Goal: Task Accomplishment & Management: Manage account settings

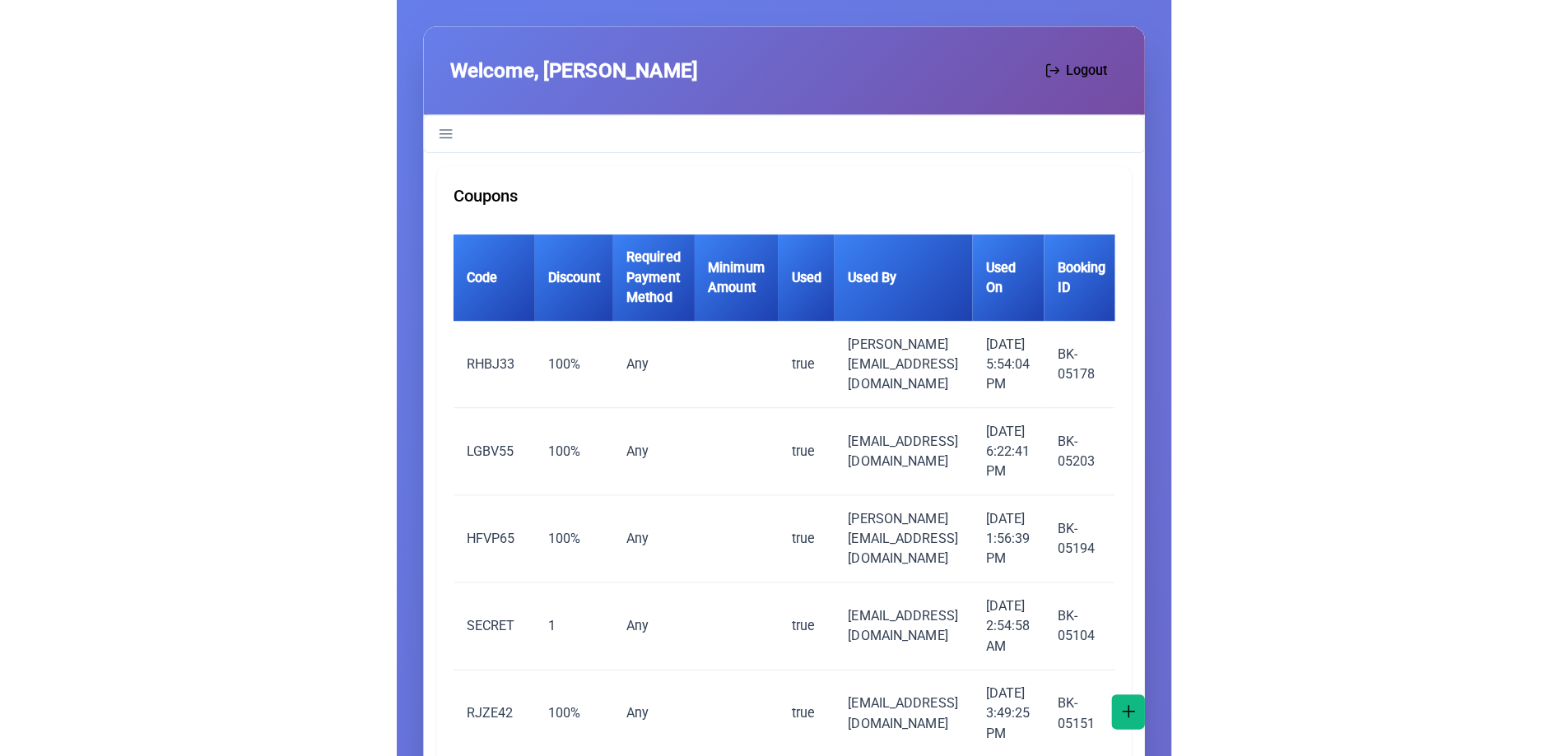
scroll to position [3, 0]
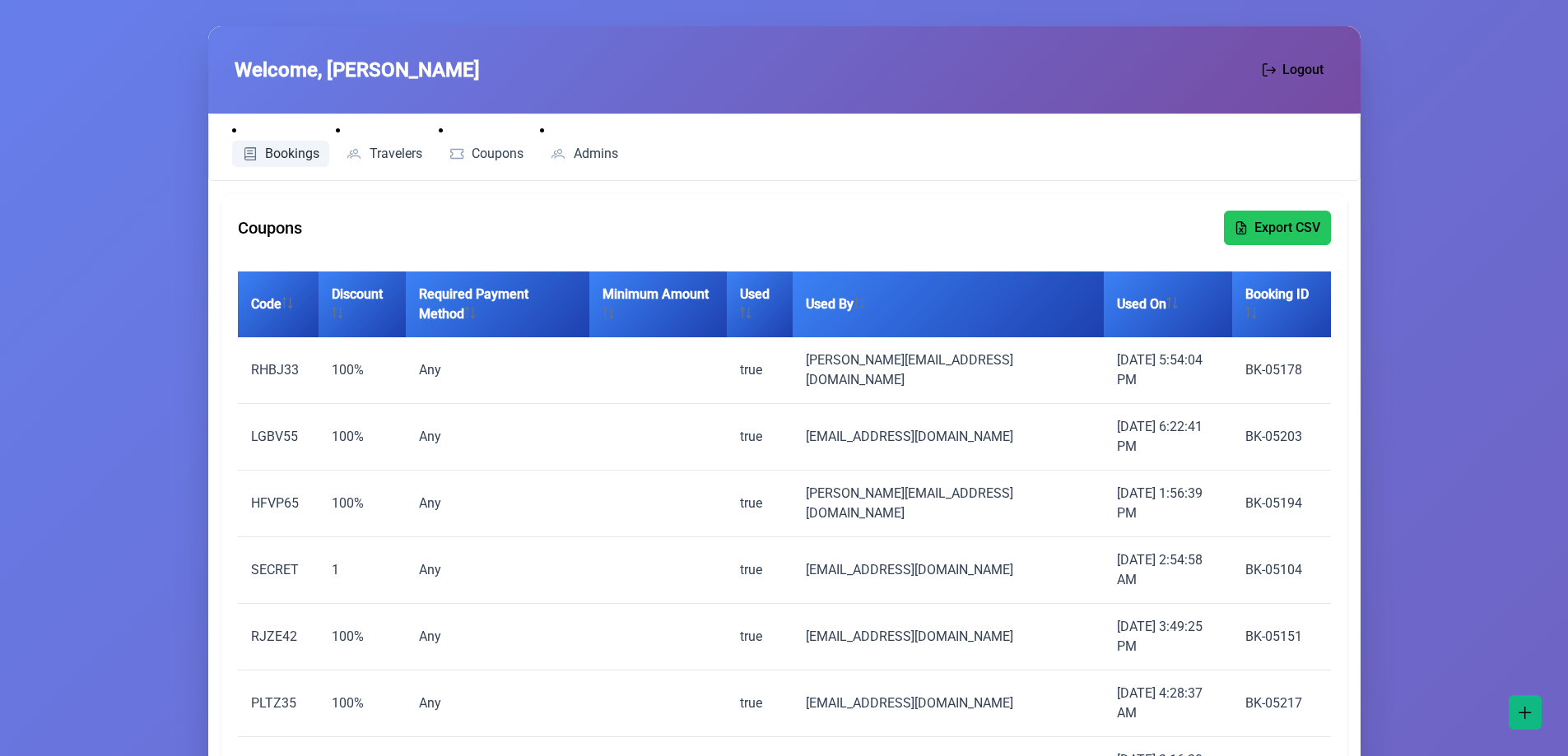
click at [293, 162] on link "Bookings" at bounding box center [281, 154] width 98 height 27
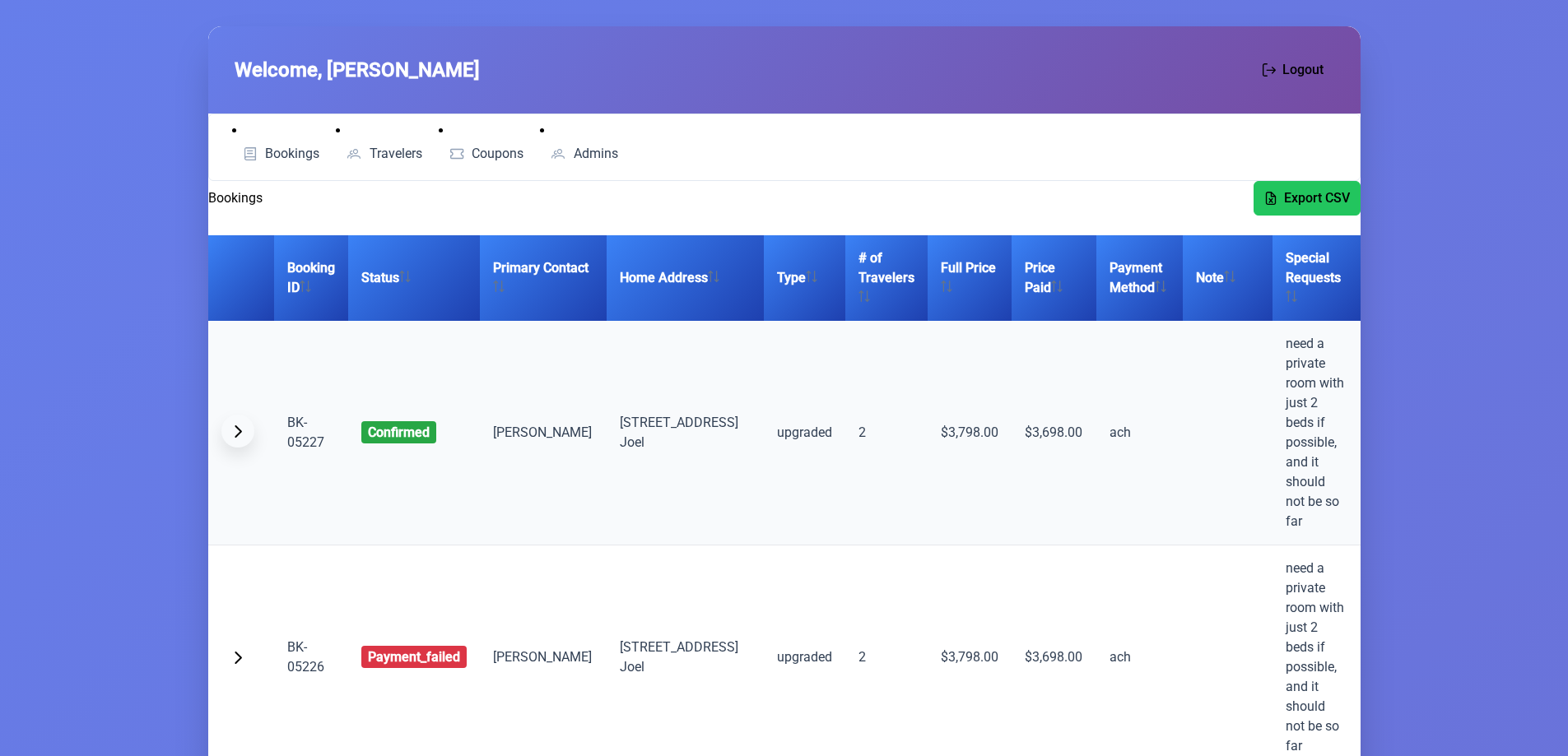
click at [242, 414] on button "button" at bounding box center [237, 430] width 33 height 32
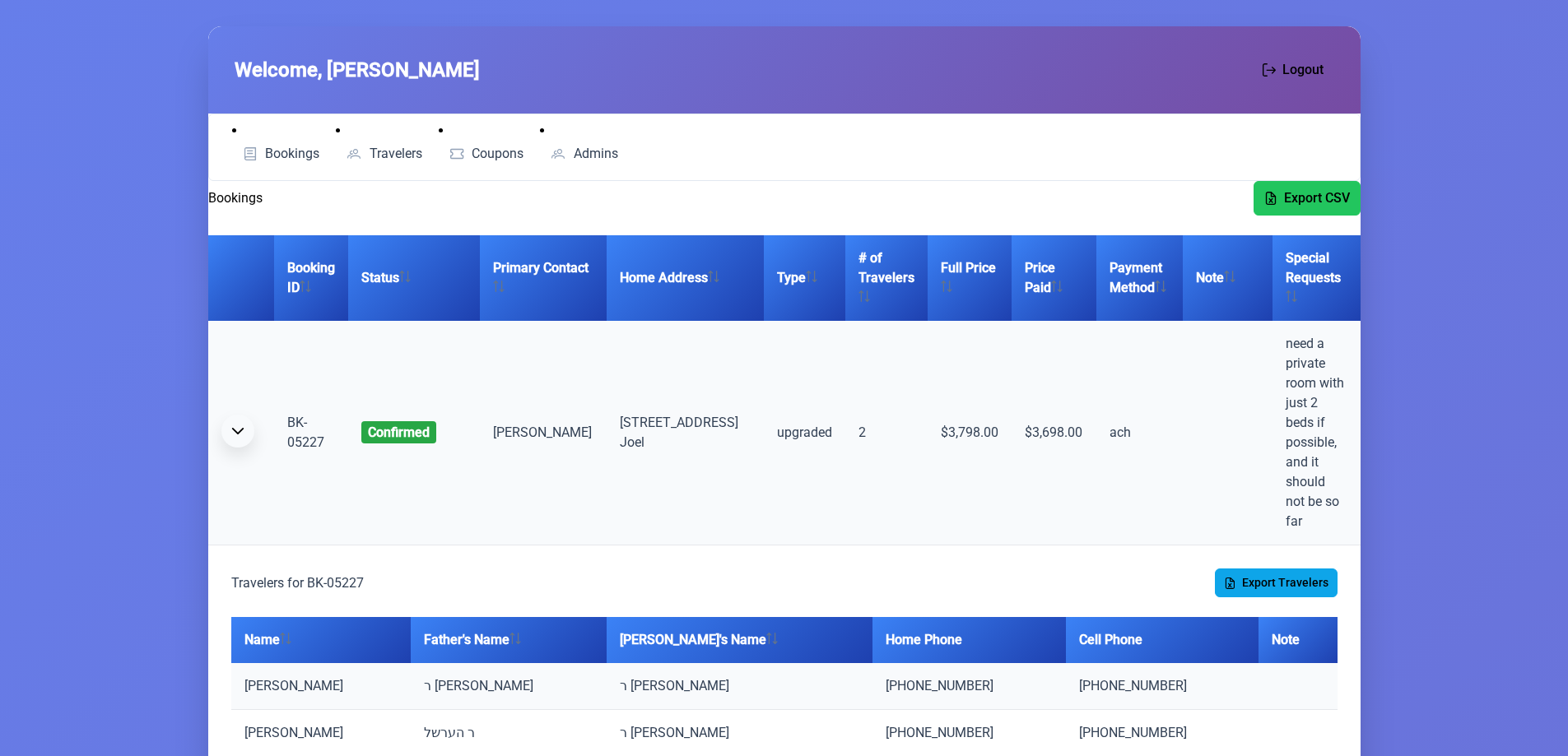
click at [242, 414] on button "button" at bounding box center [237, 430] width 33 height 32
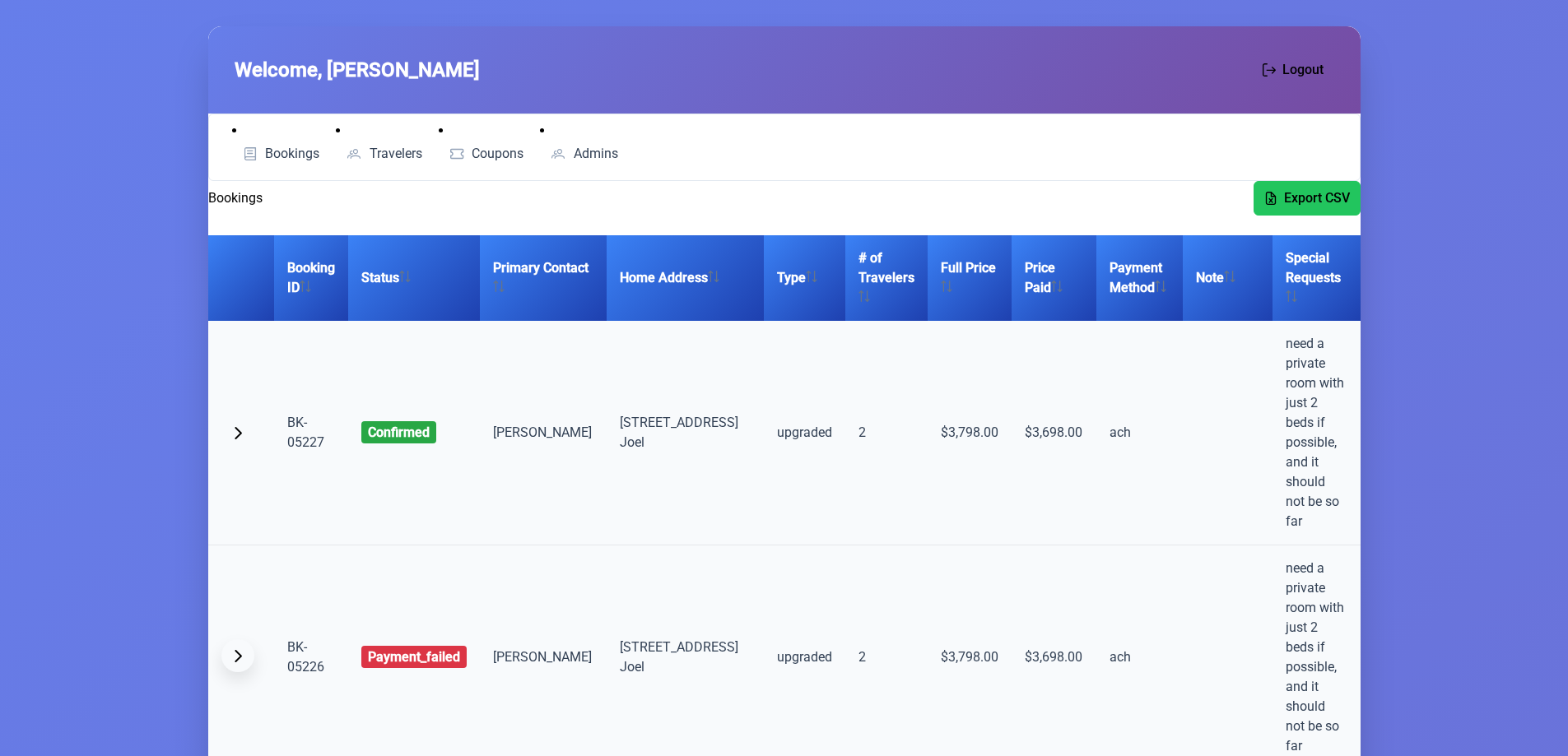
click at [233, 649] on span "button" at bounding box center [237, 655] width 13 height 13
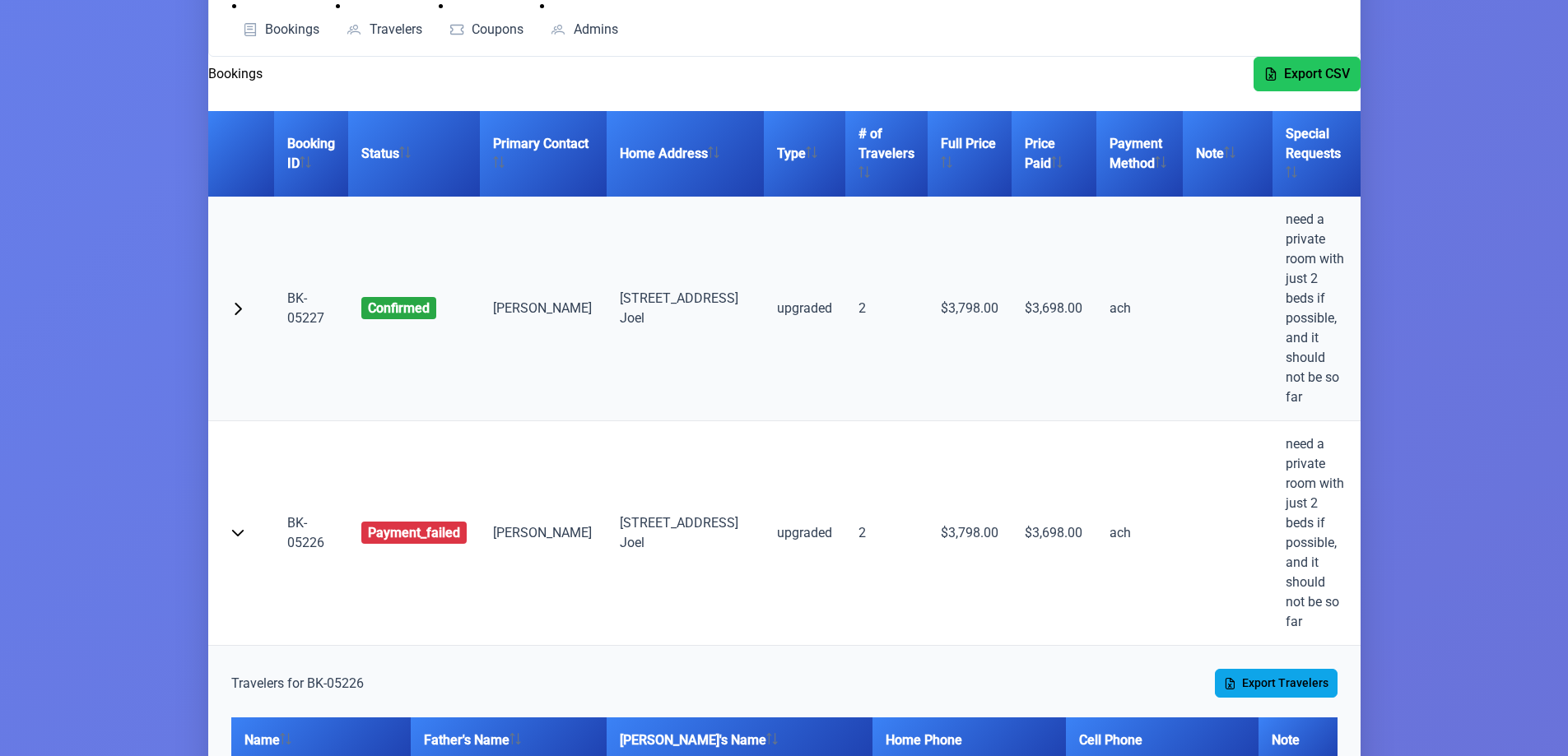
scroll to position [193, 0]
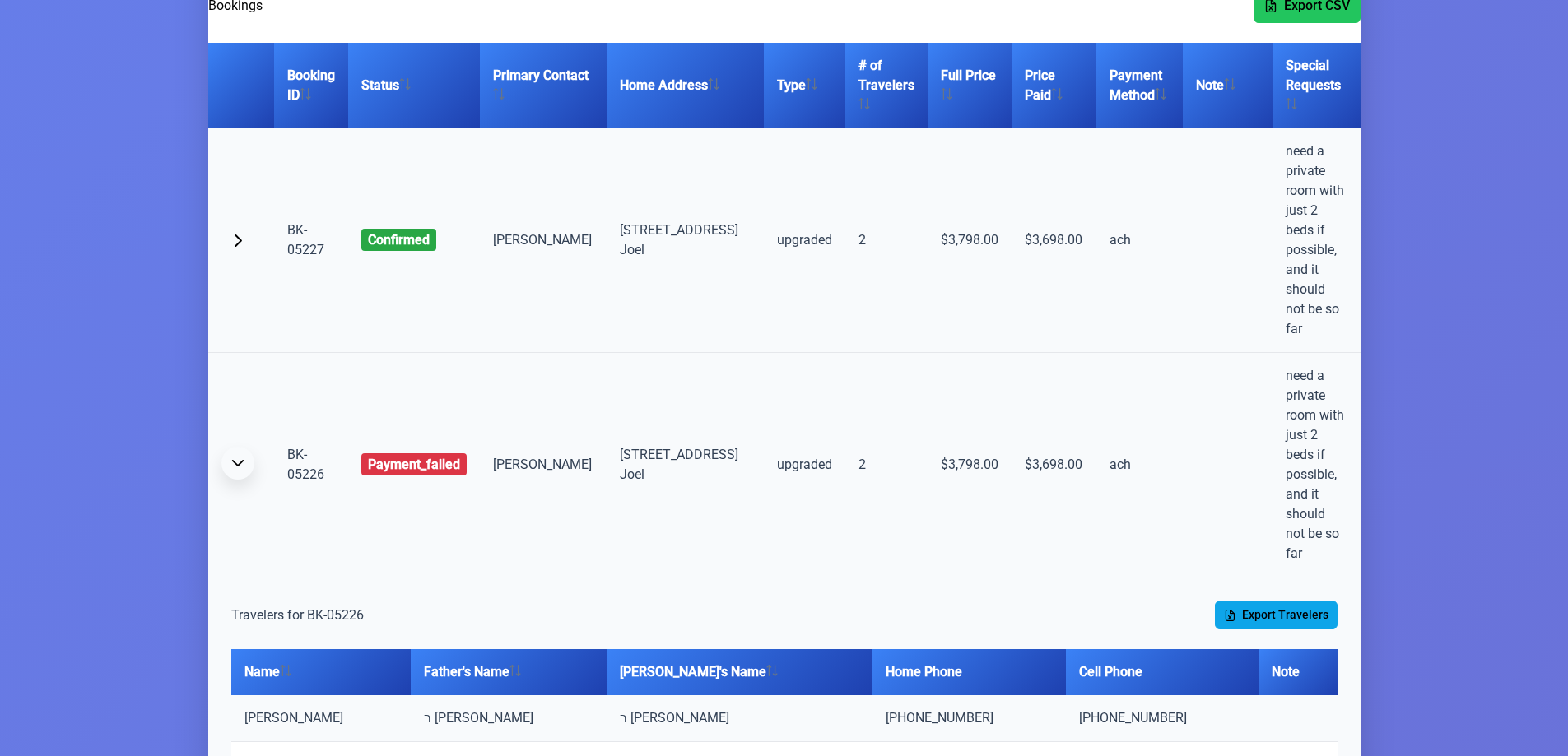
click at [240, 457] on span "button" at bounding box center [237, 463] width 13 height 13
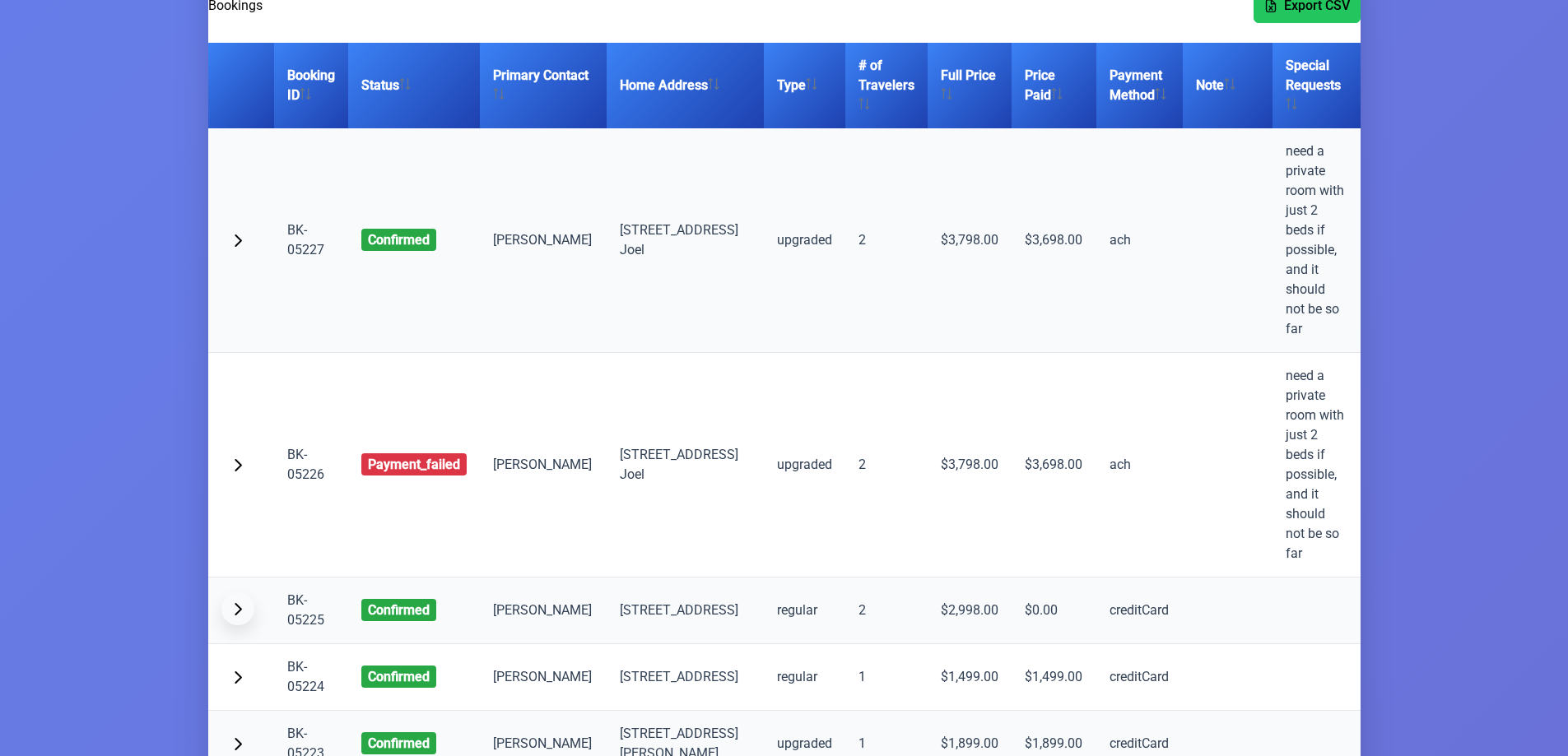
click at [238, 602] on span "button" at bounding box center [237, 608] width 13 height 13
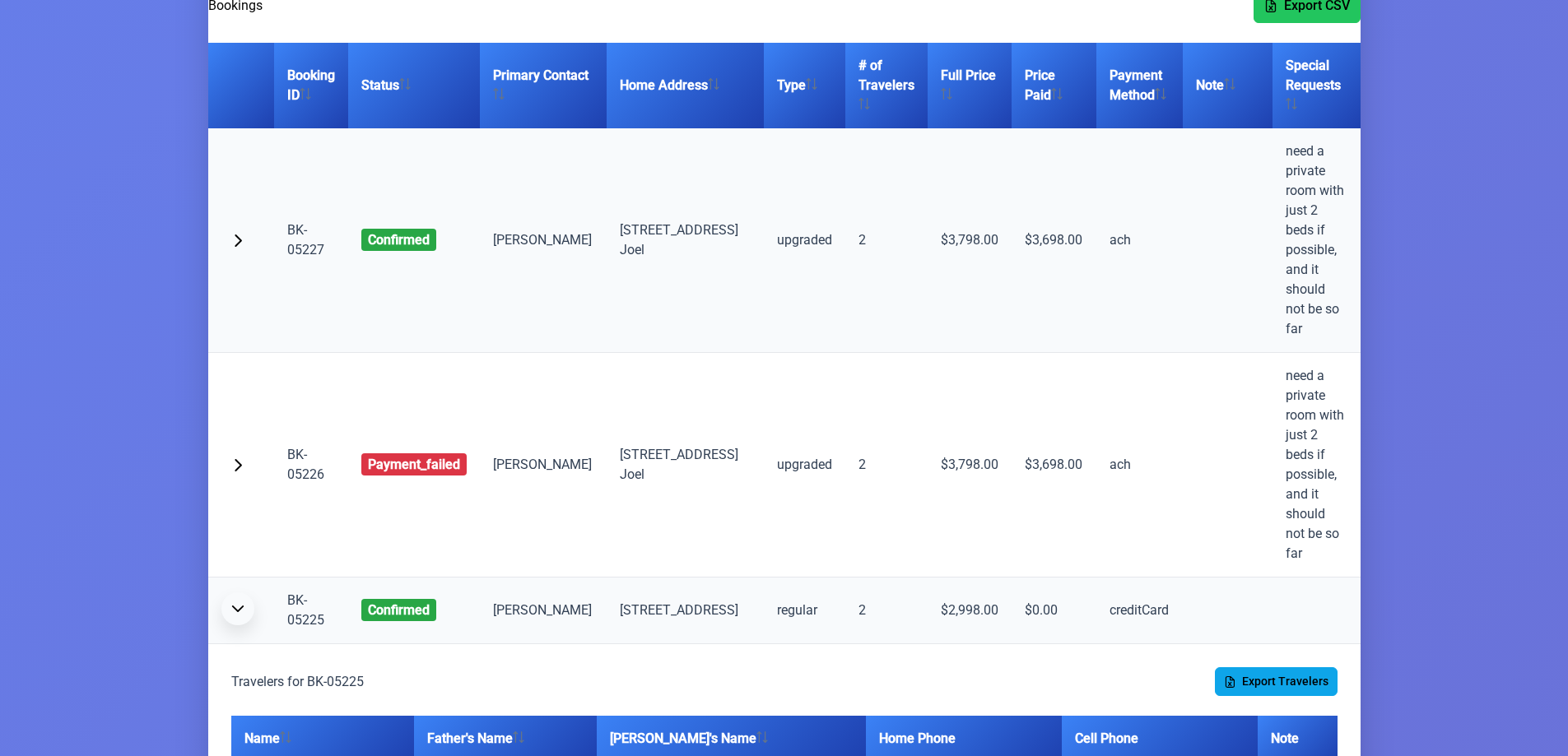
click at [238, 602] on span "button" at bounding box center [237, 608] width 13 height 13
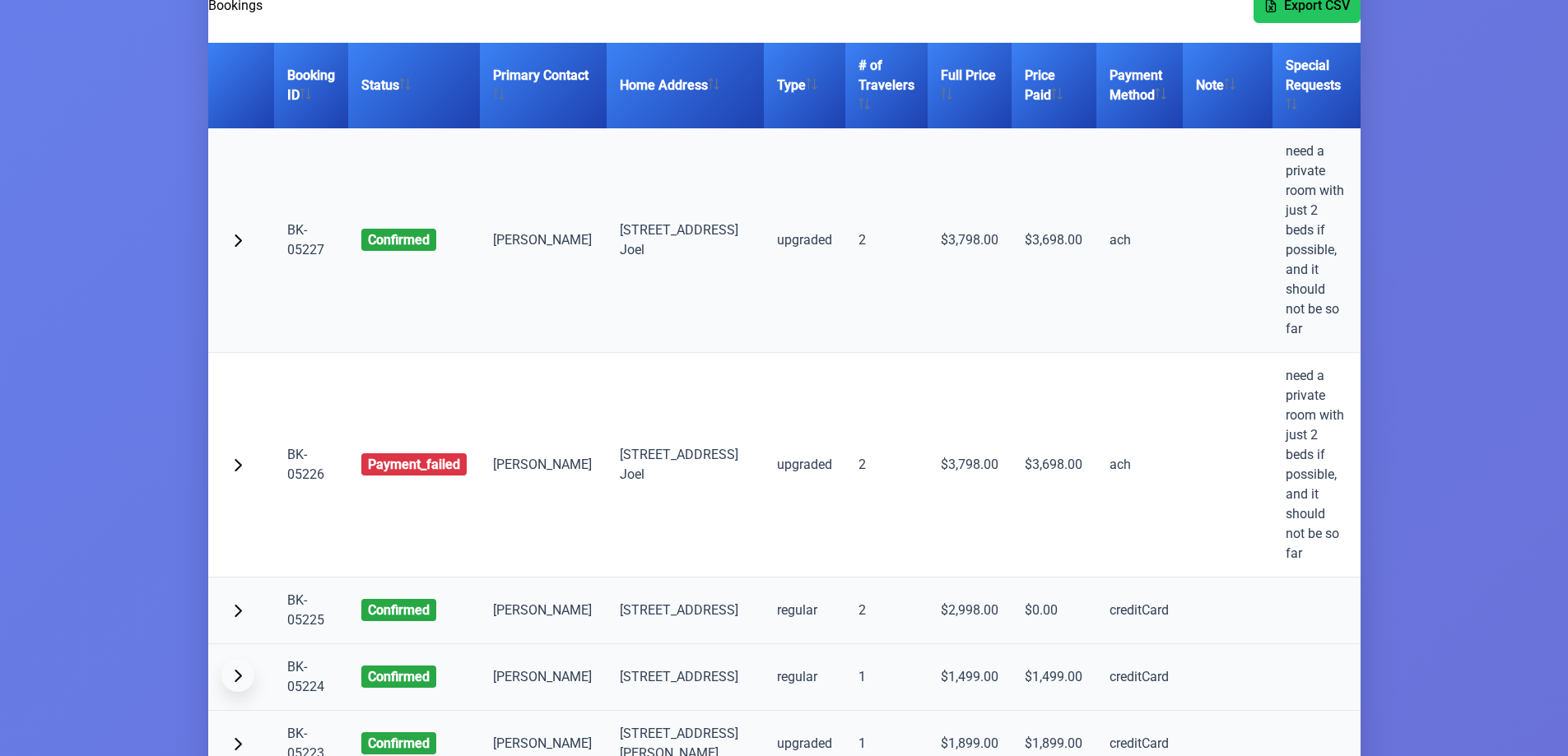
click at [237, 668] on span "button" at bounding box center [237, 674] width 13 height 13
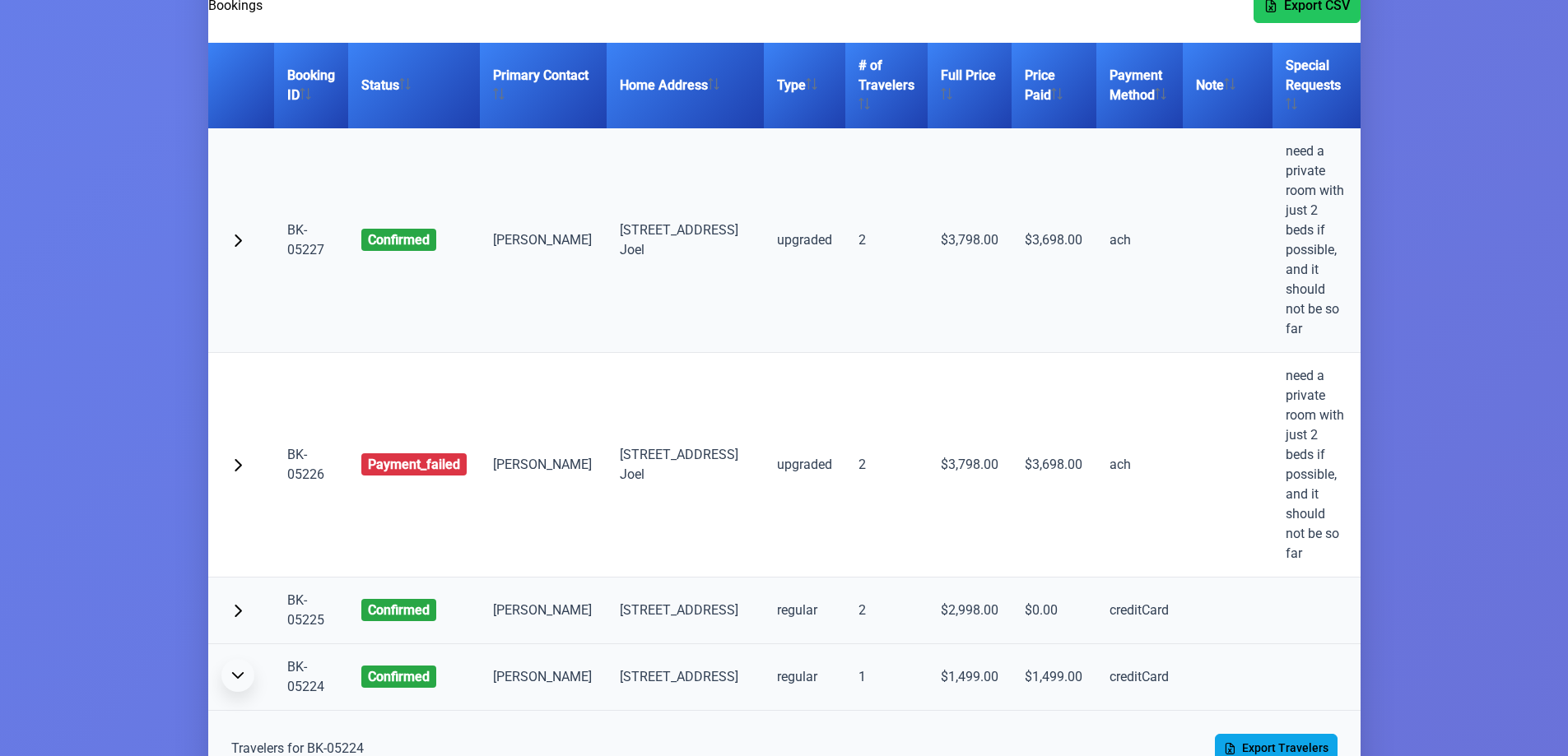
click at [237, 668] on span "button" at bounding box center [237, 674] width 13 height 13
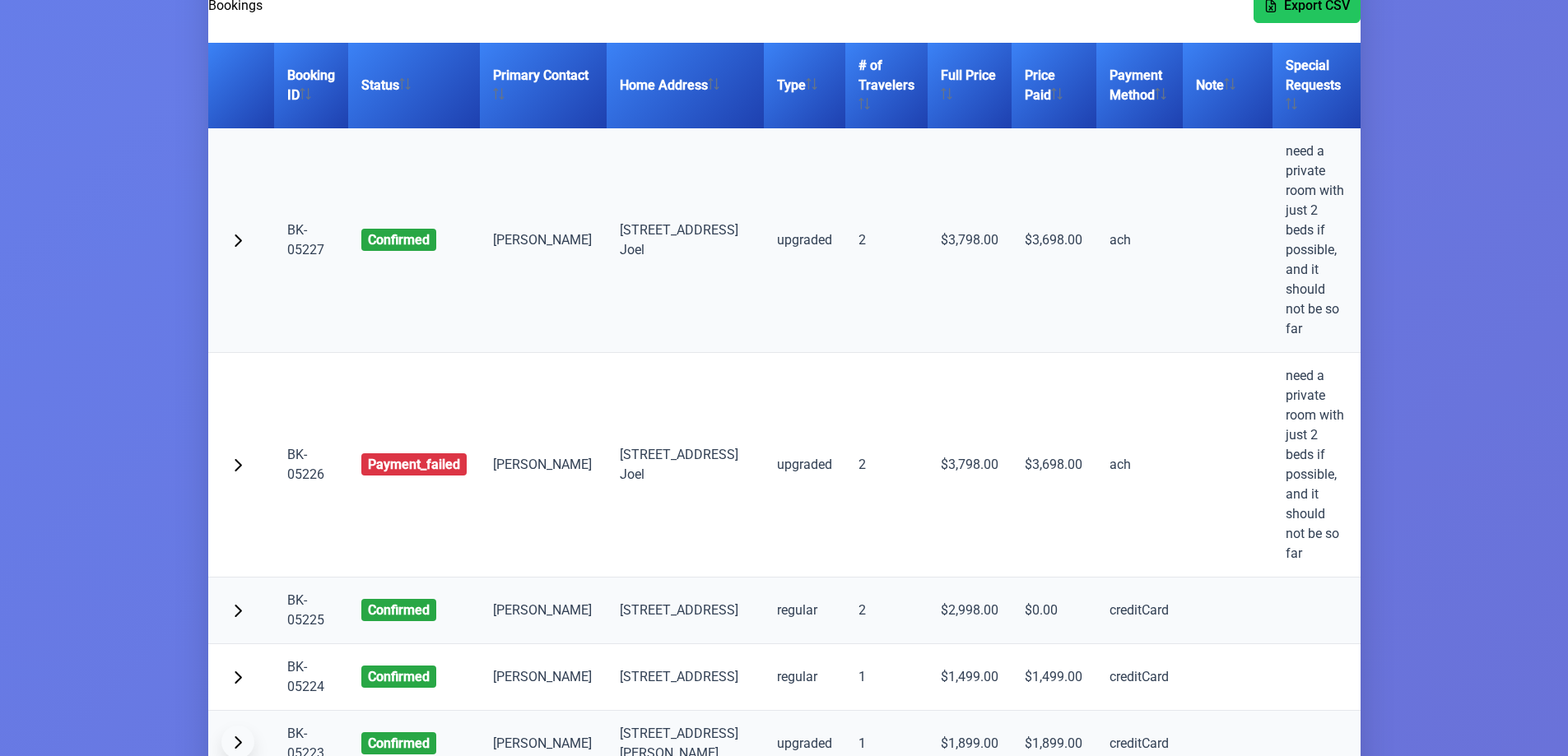
click at [236, 725] on button "button" at bounding box center [237, 741] width 33 height 32
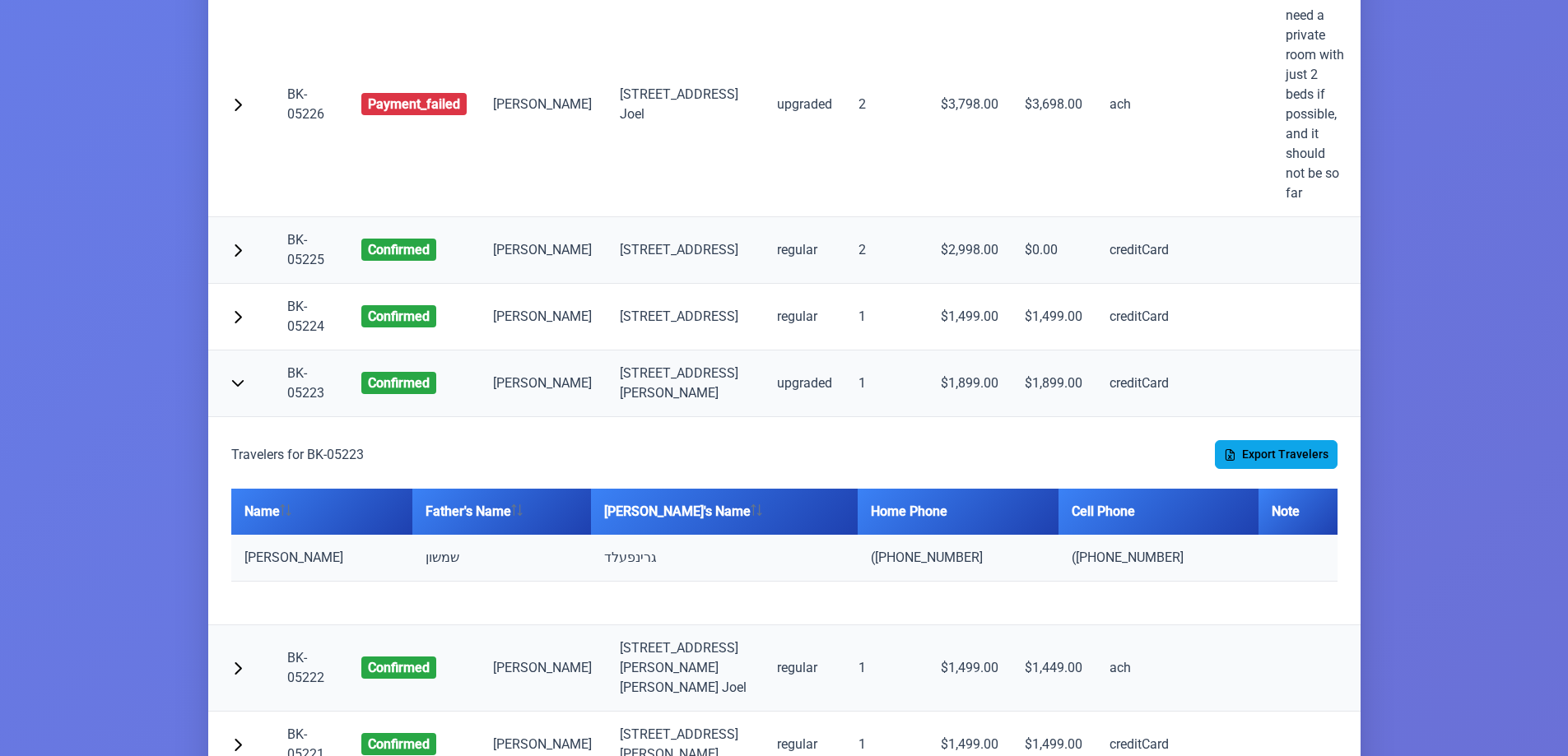
scroll to position [654, 0]
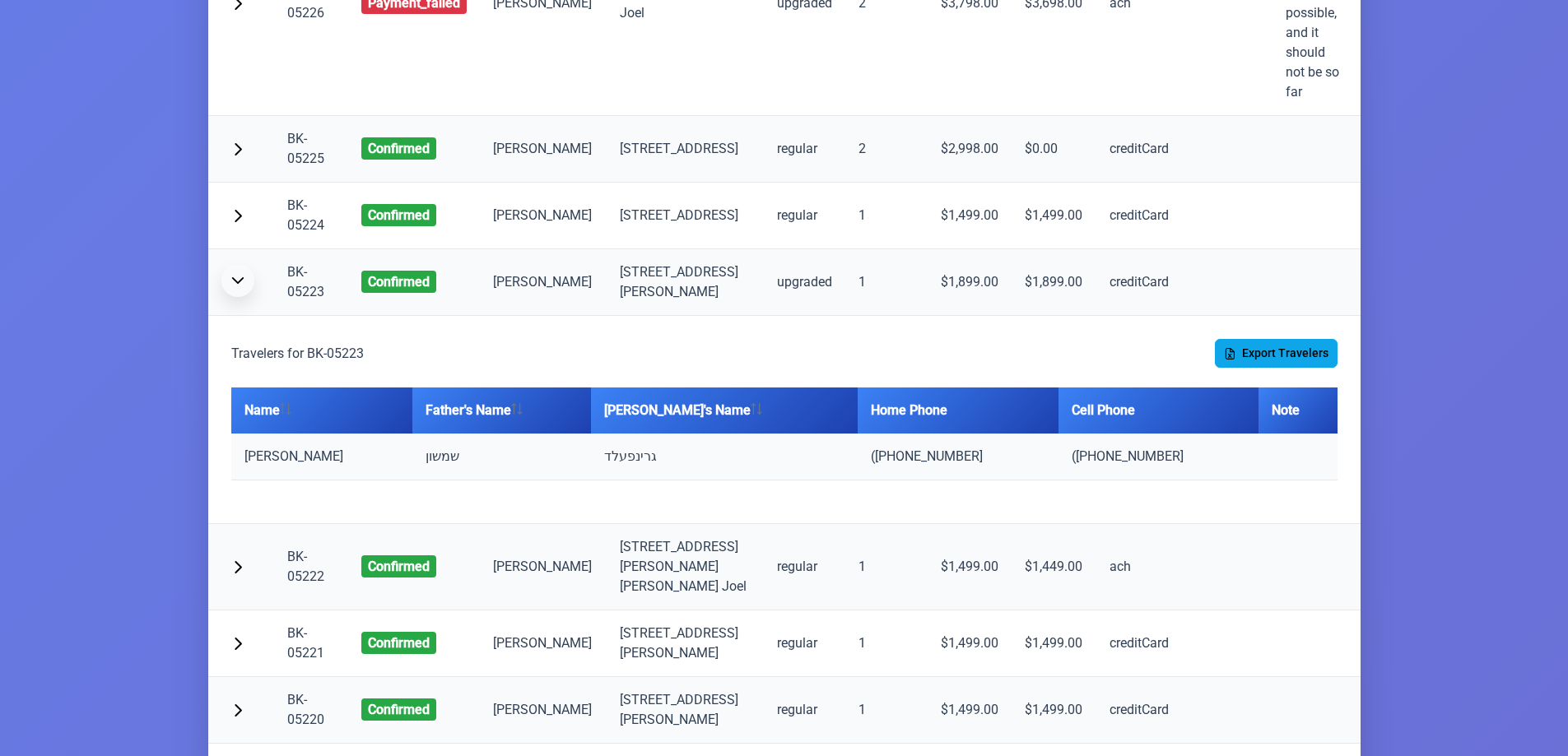
click at [238, 274] on span "button" at bounding box center [237, 280] width 13 height 13
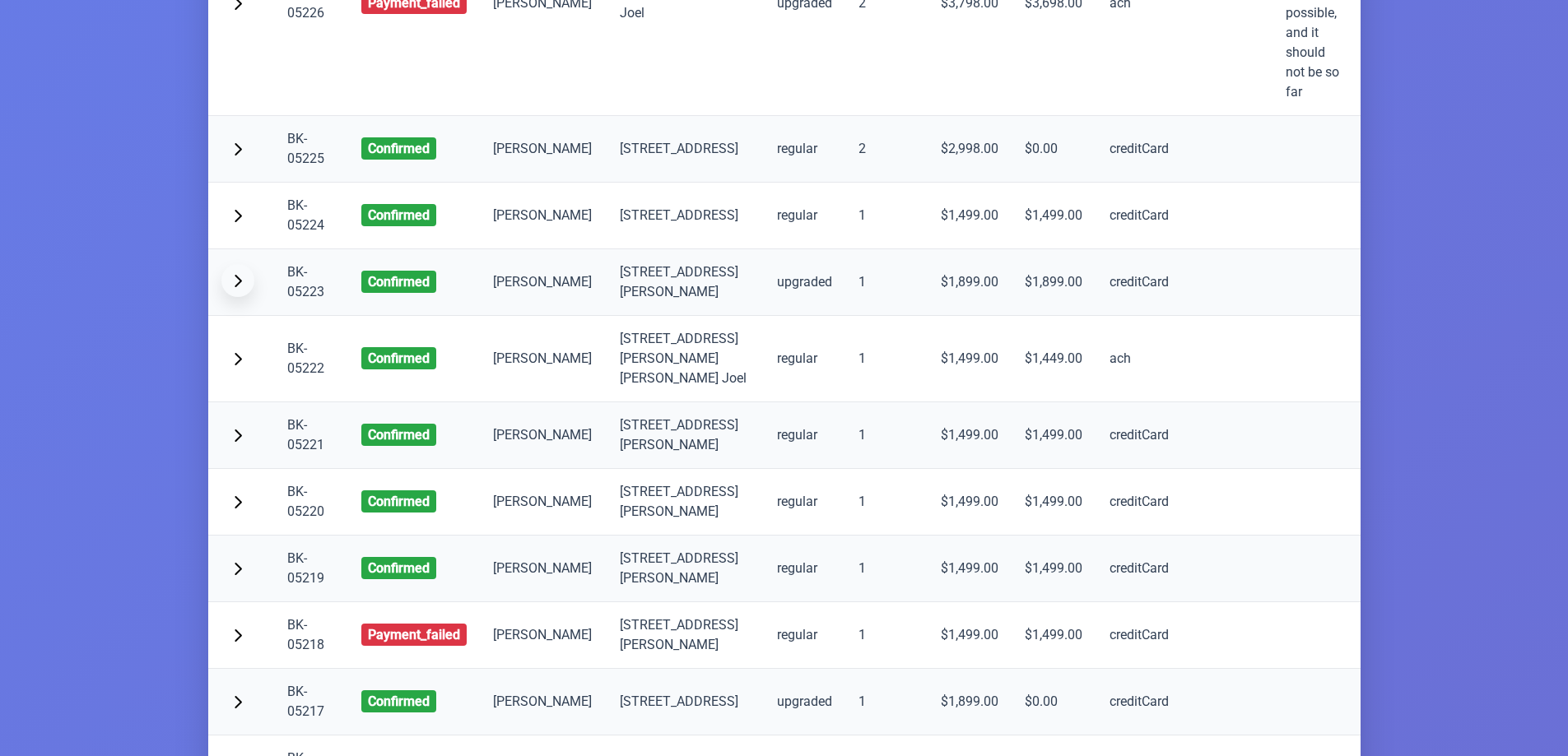
click at [238, 274] on span "button" at bounding box center [237, 280] width 13 height 13
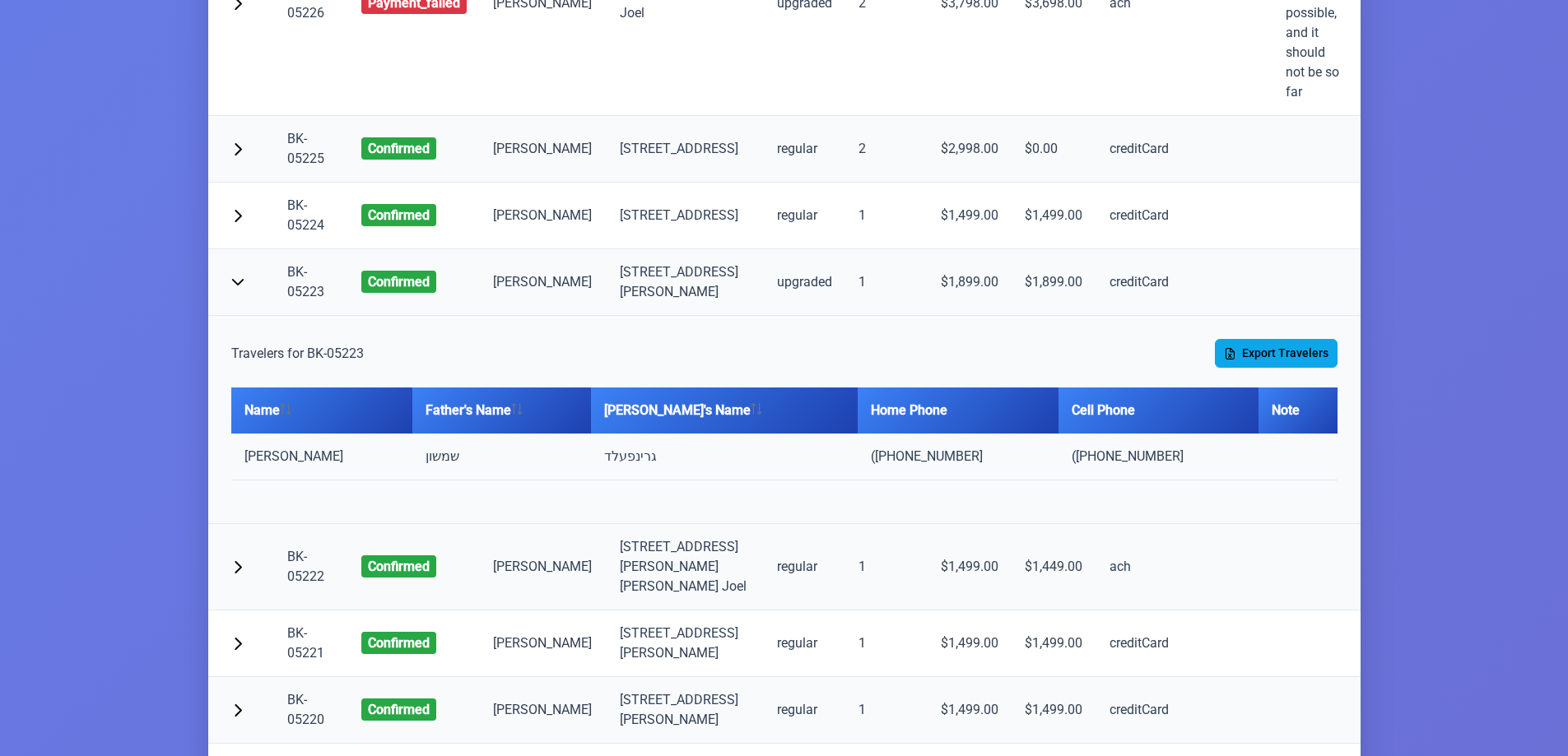
click at [1289, 388] on th "Note" at bounding box center [1298, 410] width 79 height 46
click at [237, 274] on span "button" at bounding box center [237, 280] width 13 height 13
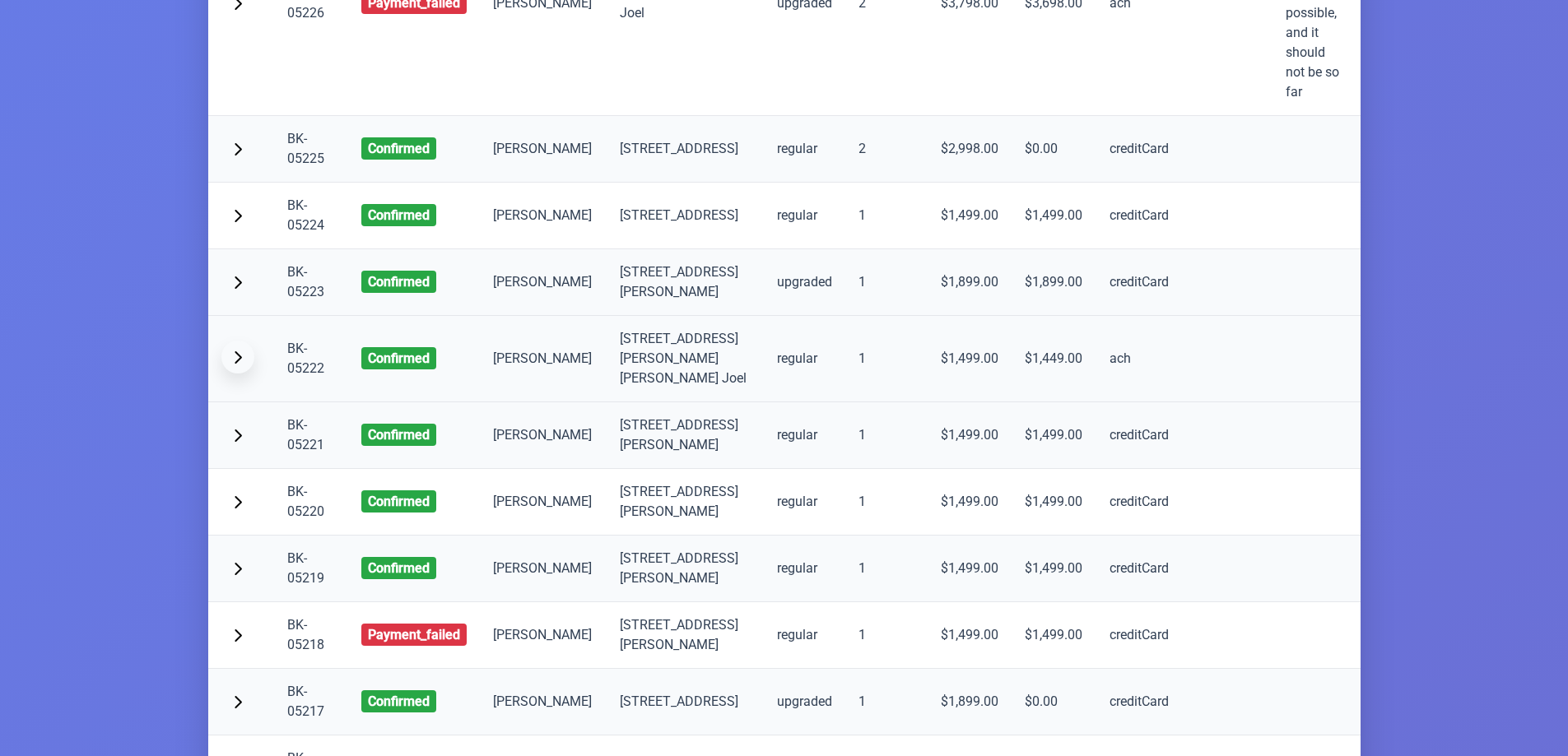
click at [233, 350] on span "button" at bounding box center [237, 356] width 13 height 13
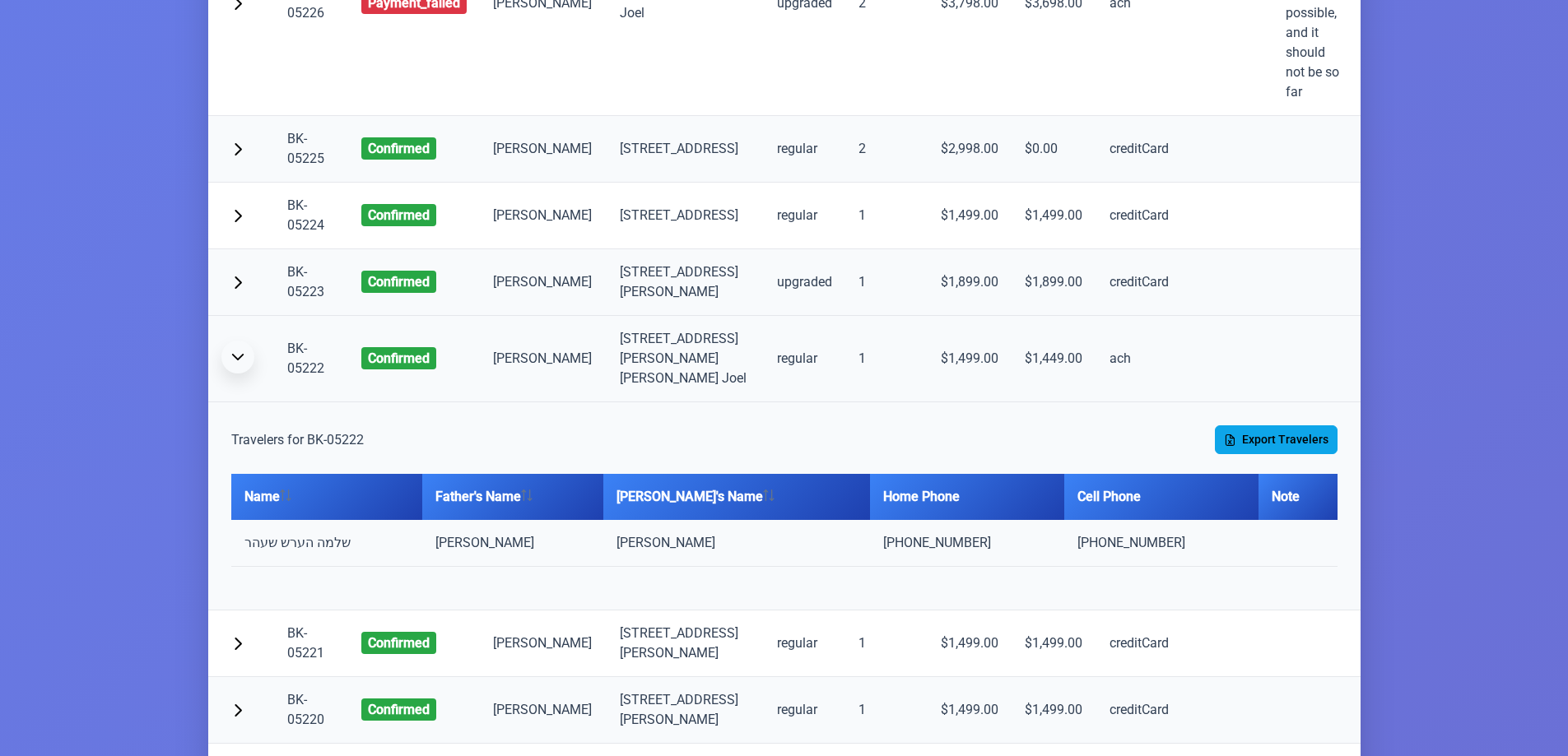
click at [233, 350] on span "button" at bounding box center [237, 356] width 13 height 13
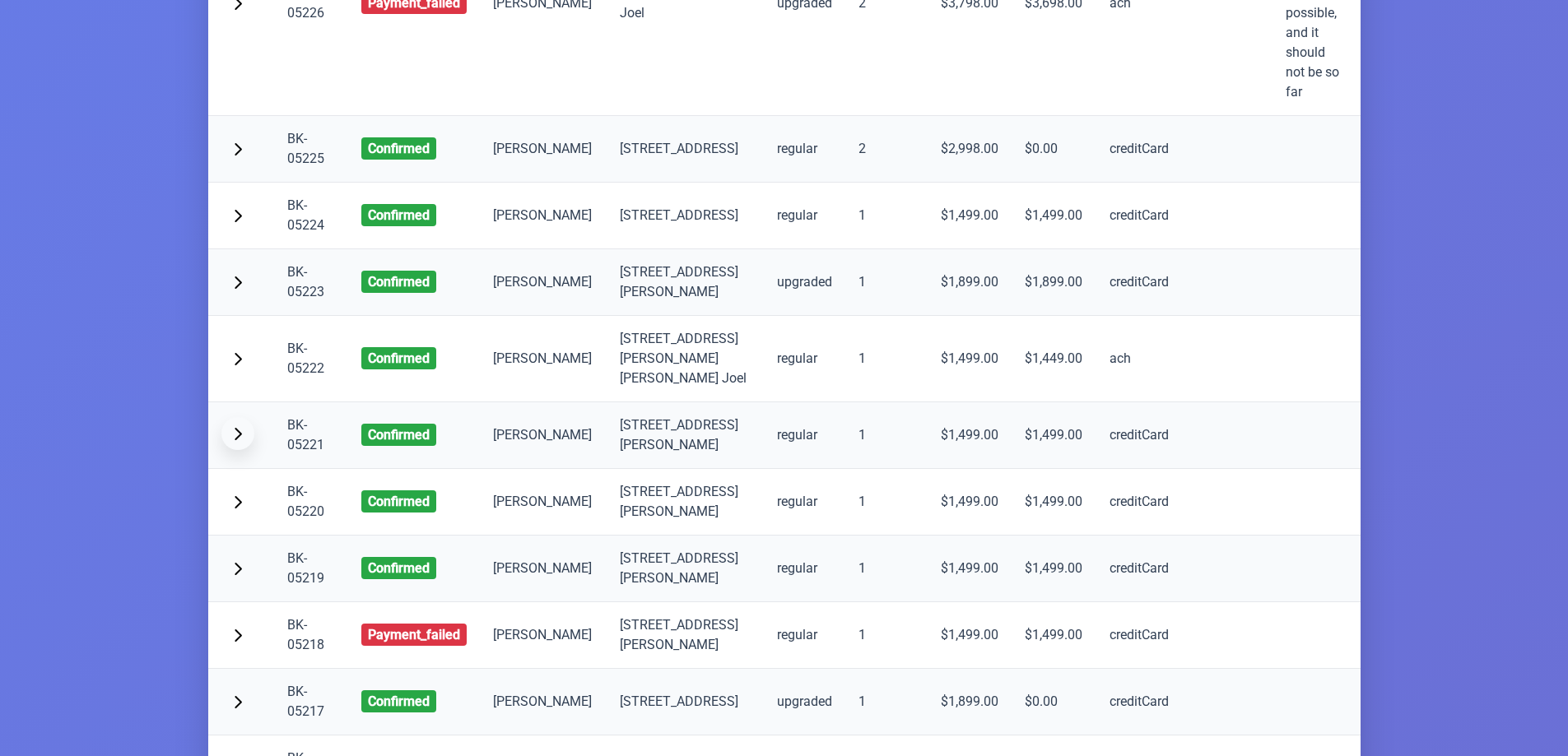
click at [242, 427] on span "button" at bounding box center [237, 433] width 13 height 13
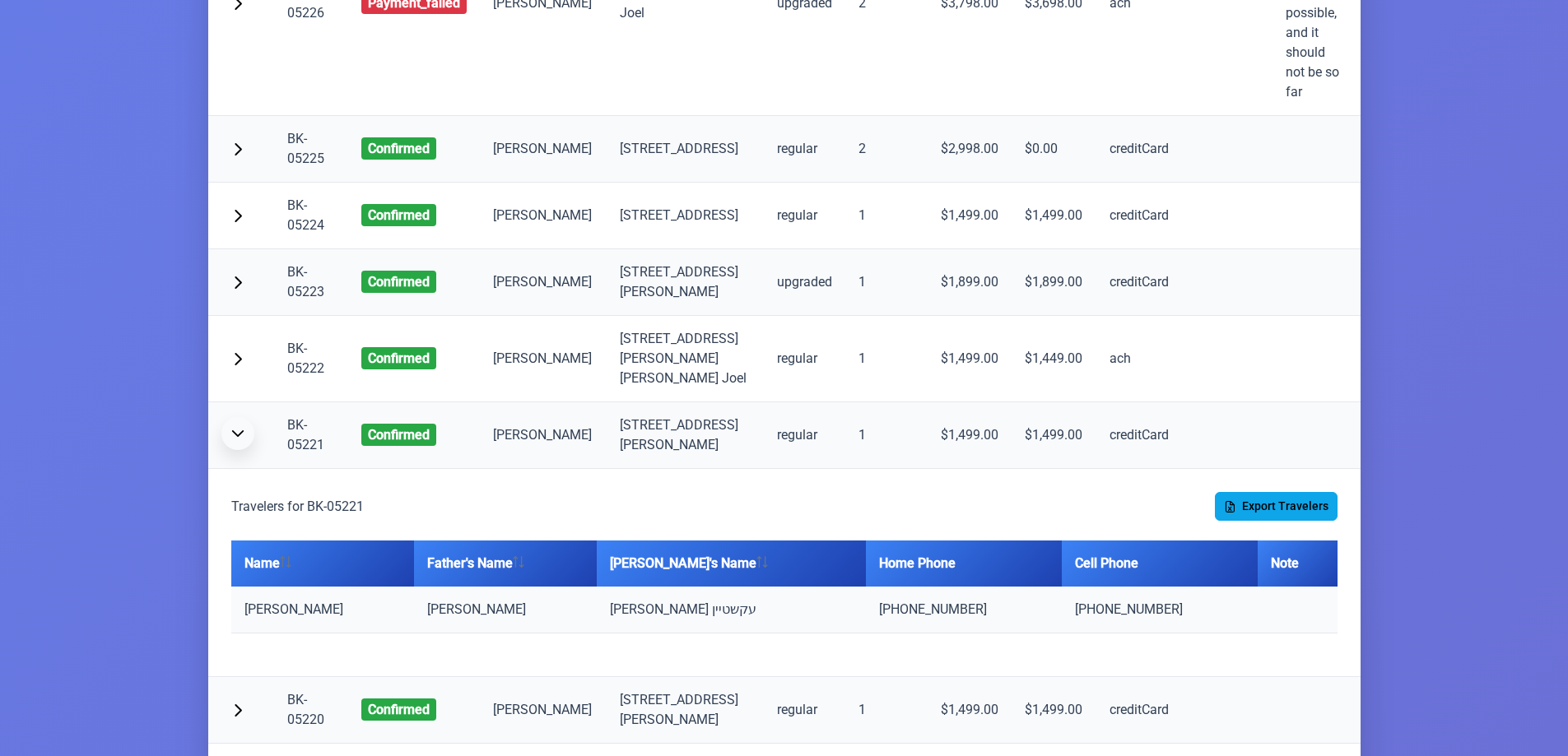
click at [242, 427] on span "button" at bounding box center [237, 433] width 13 height 13
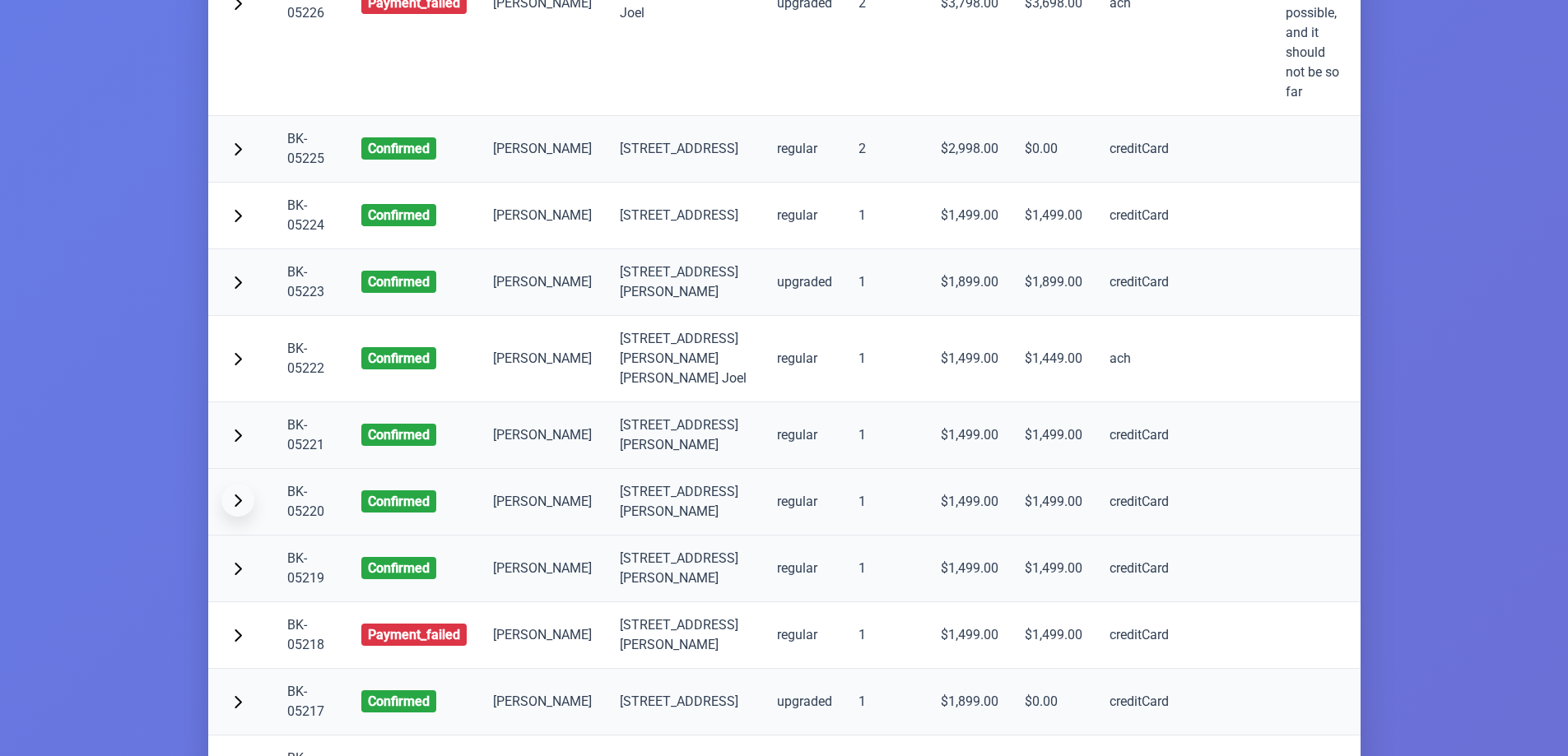
click at [232, 493] on span "button" at bounding box center [237, 499] width 13 height 13
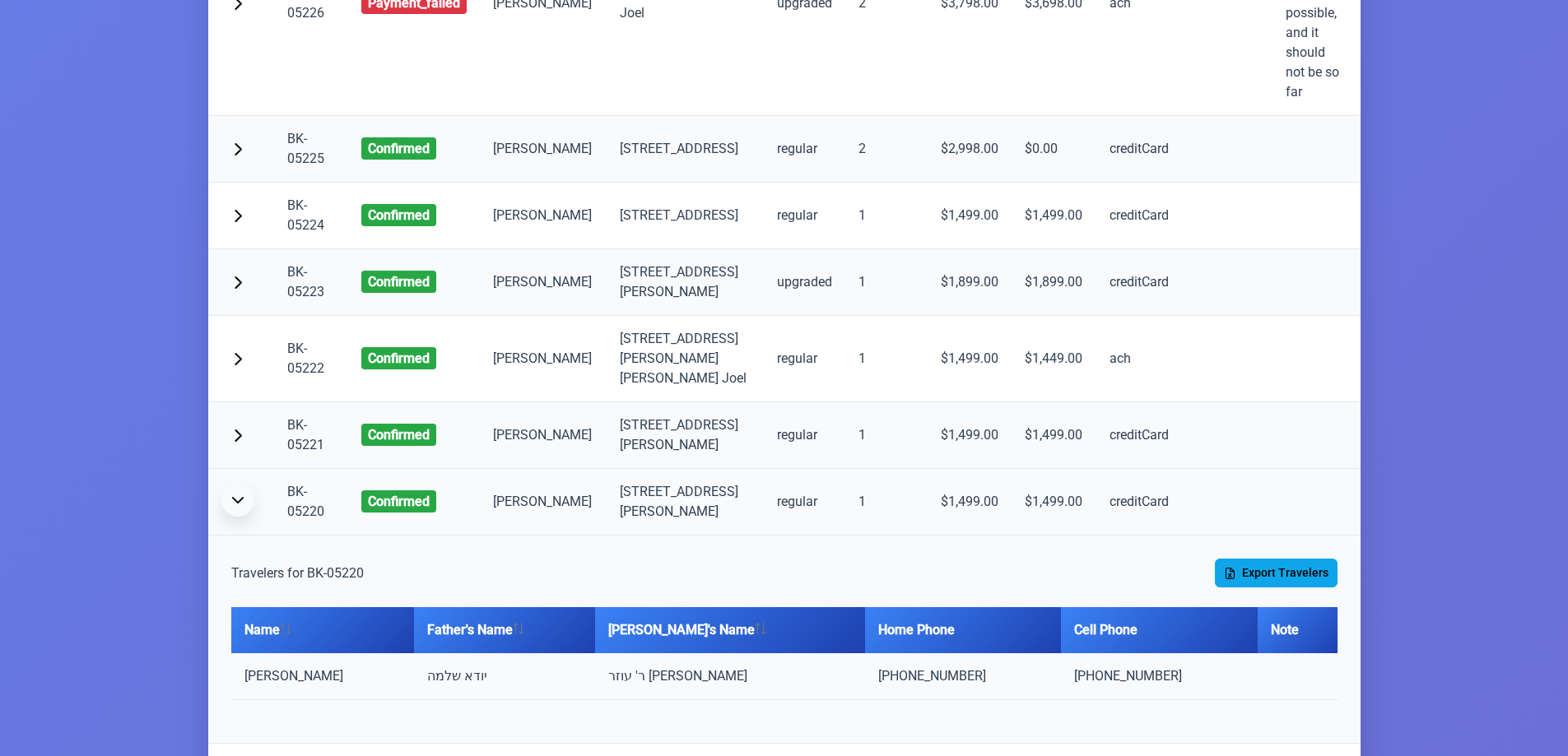
click at [232, 493] on span "button" at bounding box center [237, 499] width 13 height 13
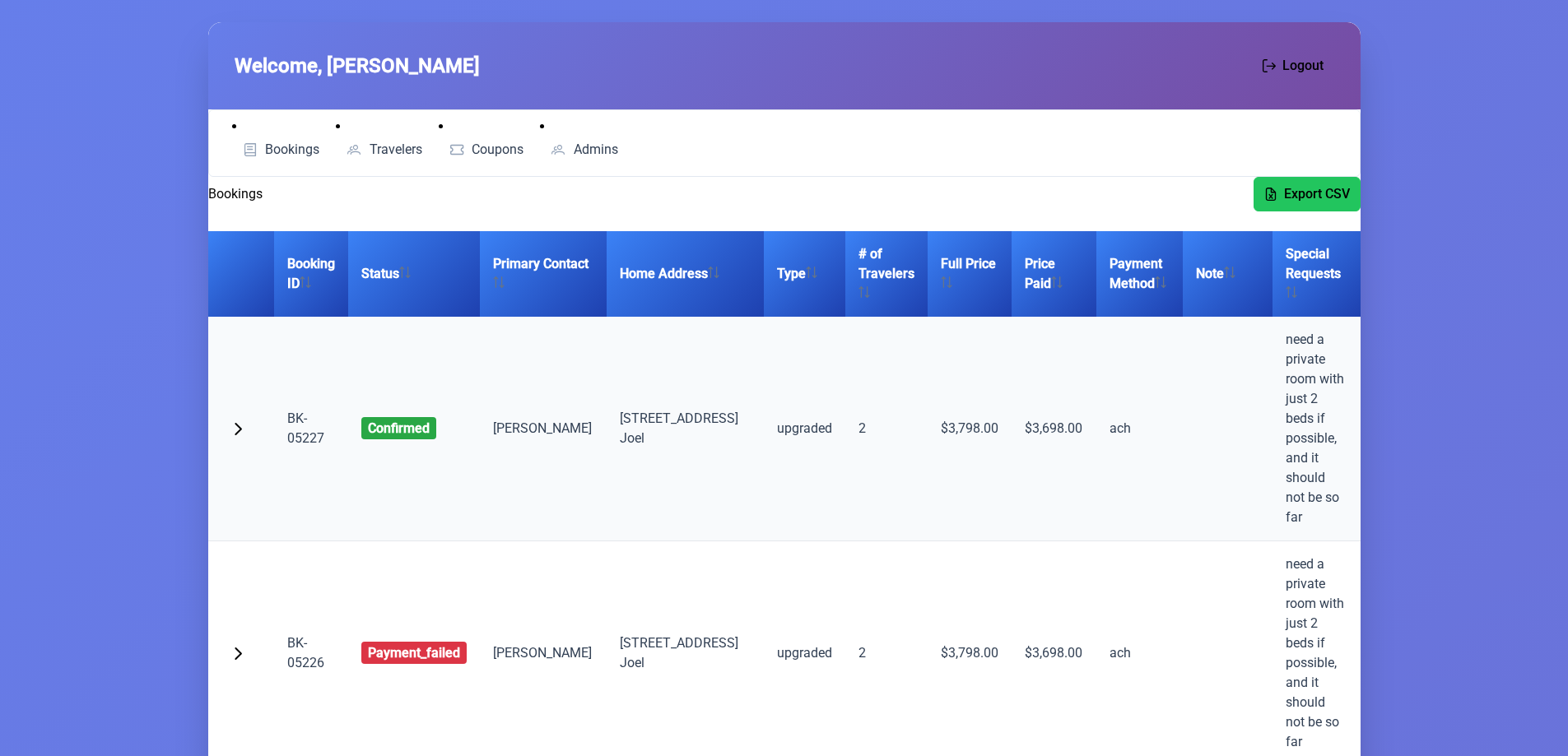
scroll to position [0, 0]
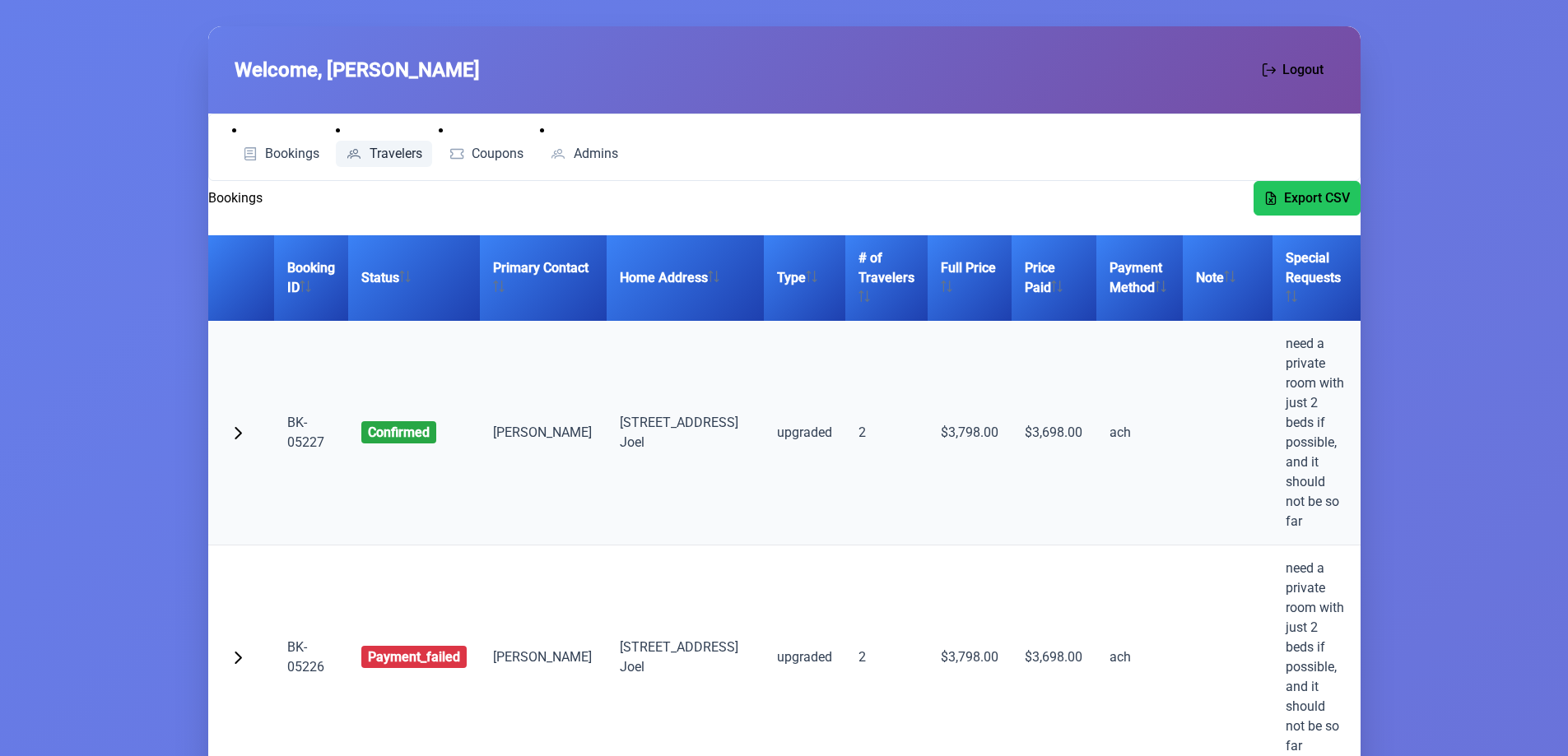
click at [397, 152] on span "Travelers" at bounding box center [395, 154] width 52 height 13
